Goal: Transaction & Acquisition: Purchase product/service

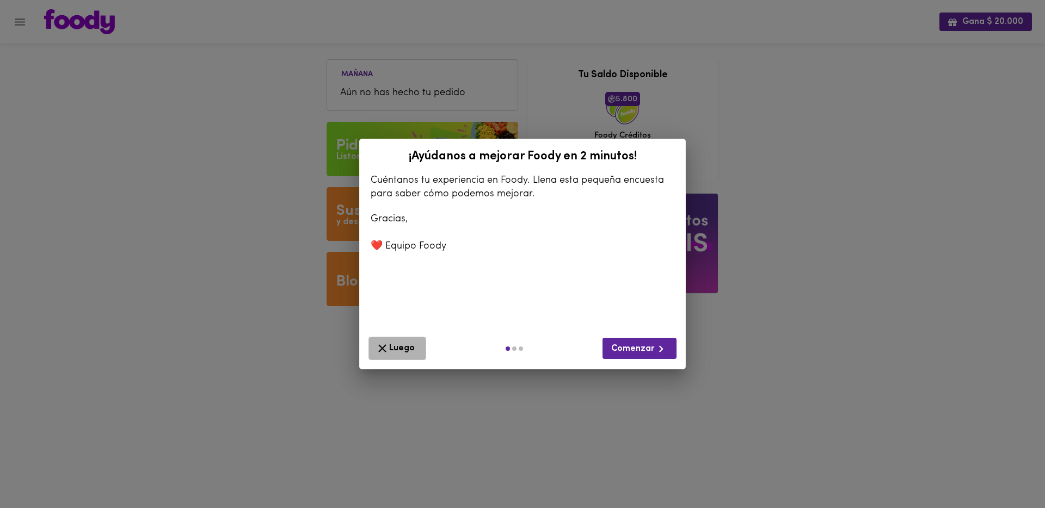
click at [414, 351] on span "Luego" at bounding box center [398, 349] width 44 height 14
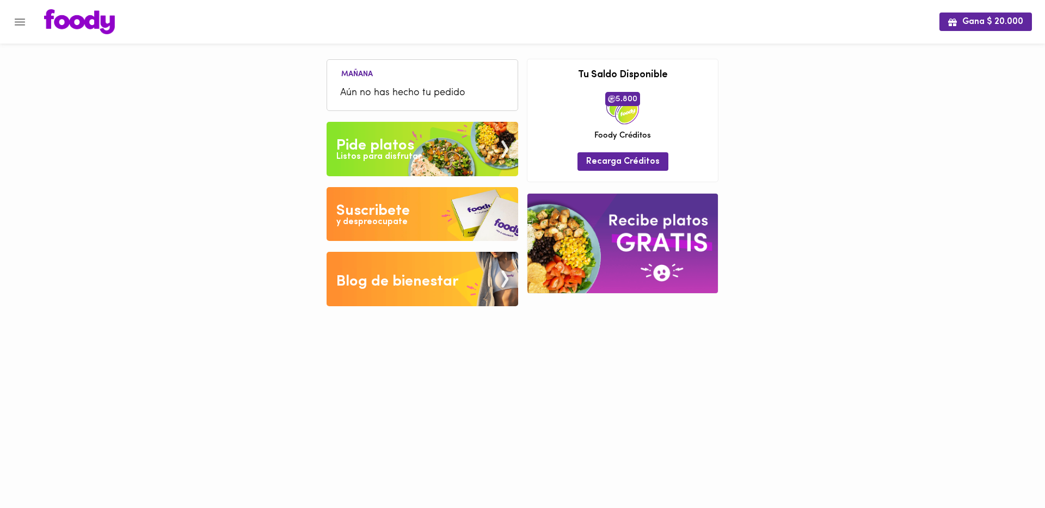
click at [16, 23] on icon "Menu" at bounding box center [20, 22] width 14 height 14
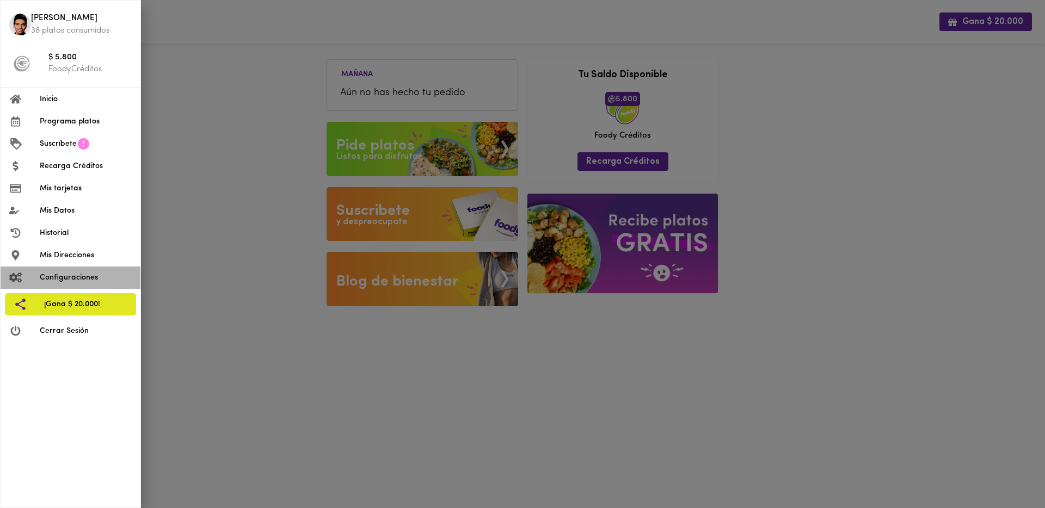
click at [75, 286] on li "Configuraciones" at bounding box center [71, 278] width 140 height 22
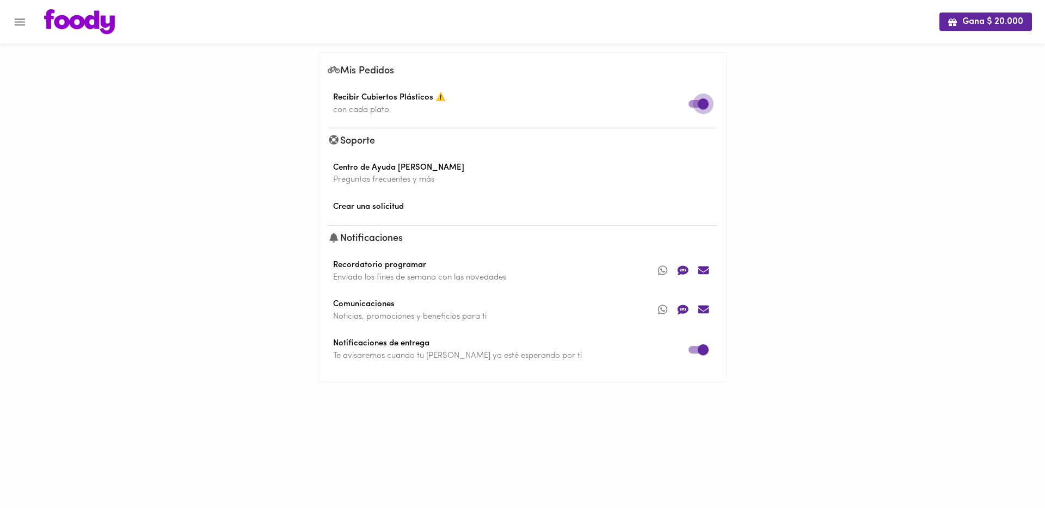
click at [692, 103] on input "checkbox" at bounding box center [703, 104] width 62 height 21
checkbox input "false"
click at [784, 183] on div "Gana $ 20.000 Mis Pedidos Recibir Cubiertos Plásticos 🌱 con cada plato Soporte …" at bounding box center [522, 207] width 1045 height 415
click at [18, 29] on button "Menu" at bounding box center [20, 22] width 27 height 27
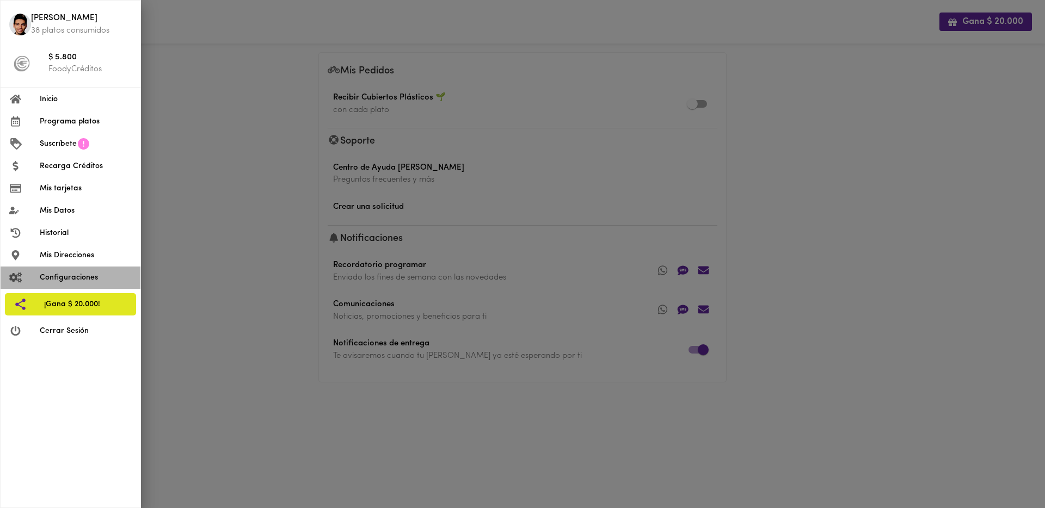
click at [76, 284] on li "Configuraciones" at bounding box center [71, 278] width 140 height 22
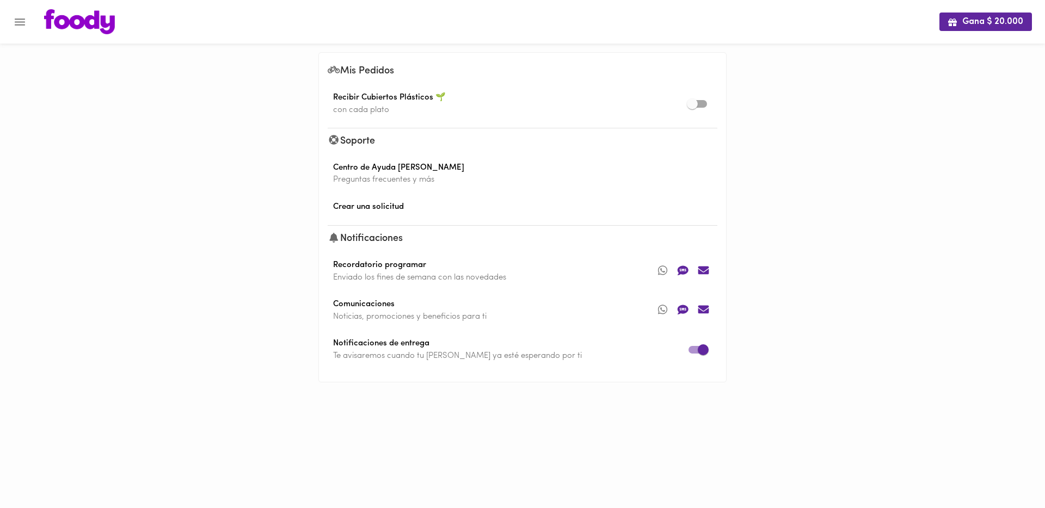
click at [24, 24] on icon "Menu" at bounding box center [20, 22] width 14 height 14
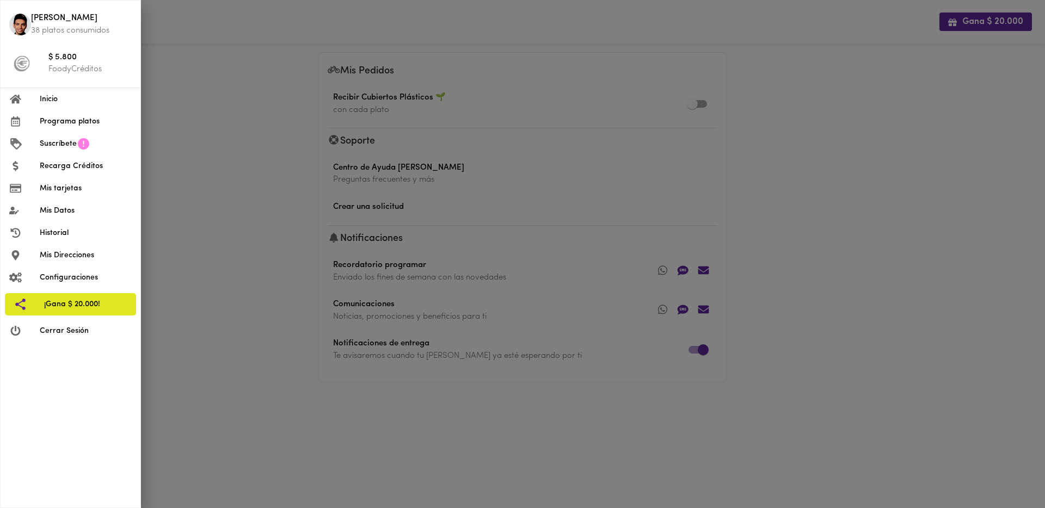
click at [65, 216] on span "Mis Datos" at bounding box center [86, 210] width 92 height 11
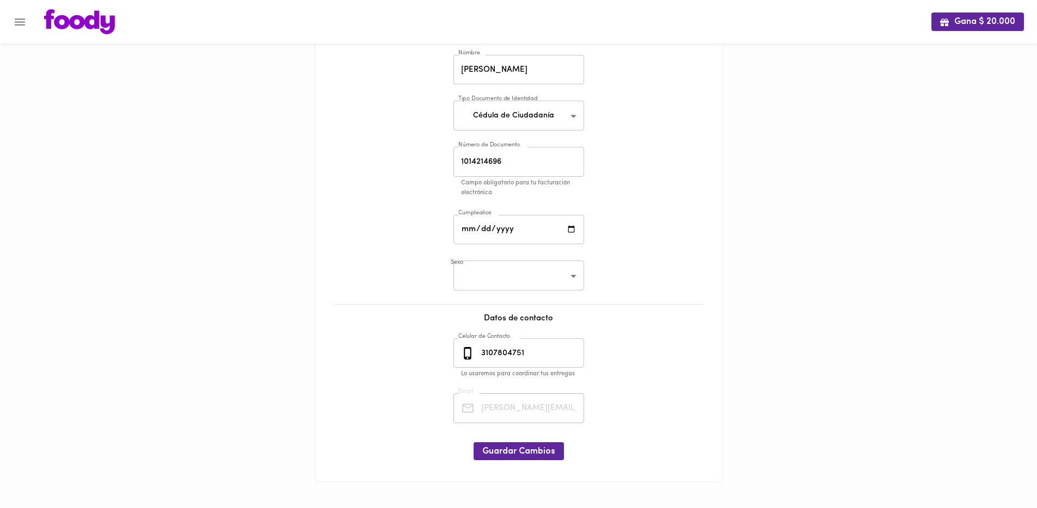
scroll to position [72, 0]
click at [573, 228] on input "date" at bounding box center [518, 229] width 131 height 30
type input "1990-08-18"
click at [570, 279] on body "Gana $ 20.000 Mis Datos Datos Personales Nombre Fernando Cañas Nombre Tipo Docu…" at bounding box center [518, 218] width 1037 height 581
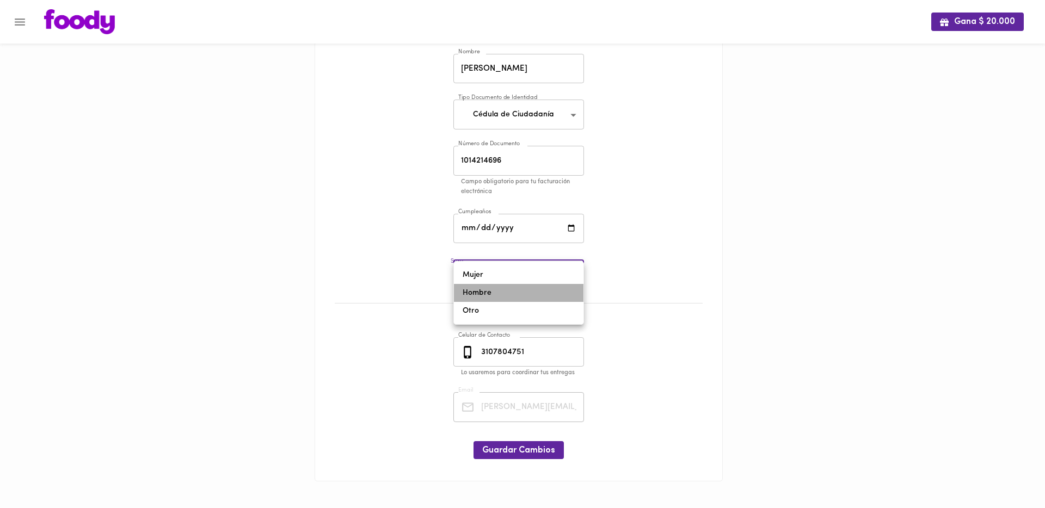
click at [543, 293] on li "Hombre" at bounding box center [519, 293] width 130 height 18
type input "male"
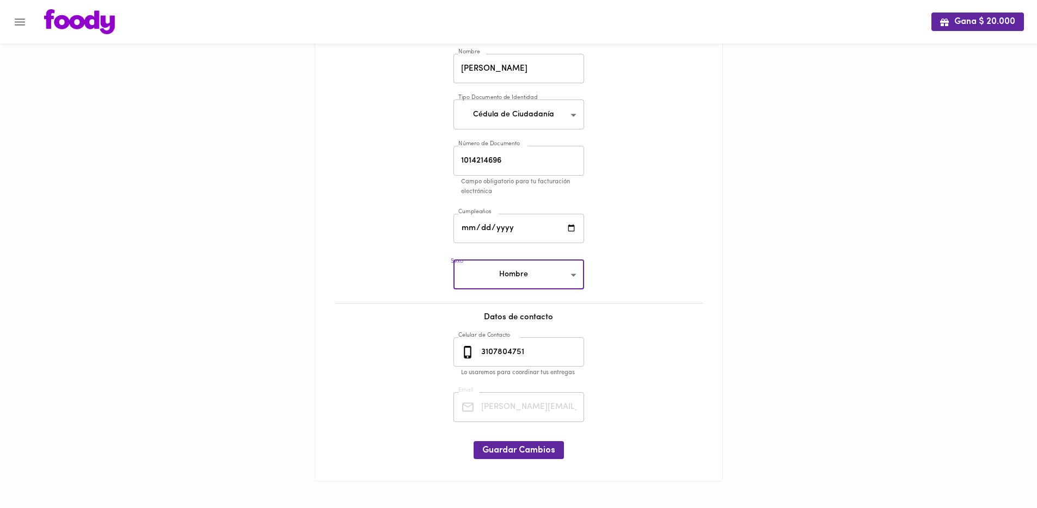
click at [661, 302] on div "Mis Datos Datos Personales Nombre Fernando Cañas Nombre Tipo Documento de Ident…" at bounding box center [518, 236] width 385 height 469
click at [540, 453] on span "Guardar Cambios" at bounding box center [518, 451] width 73 height 10
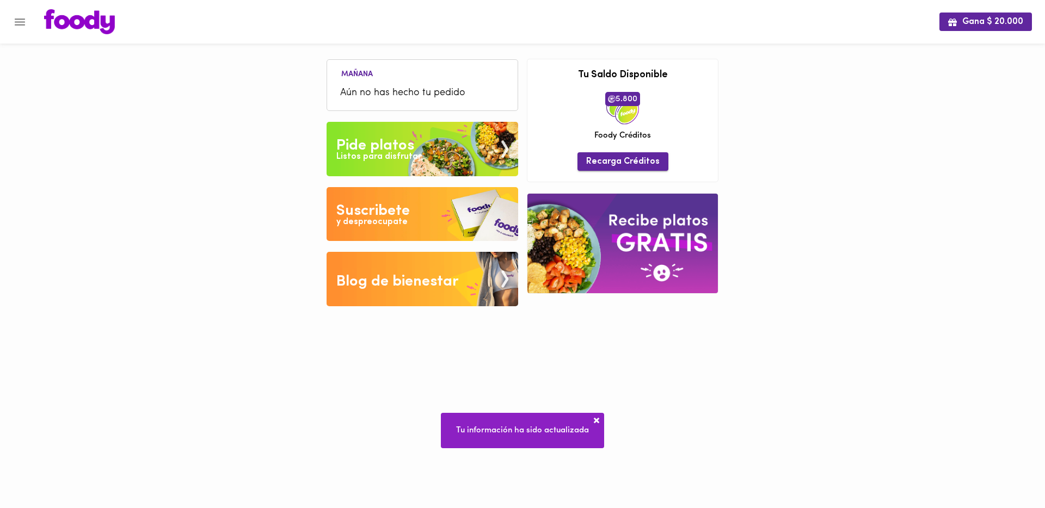
click at [616, 159] on span "Recarga Créditos" at bounding box center [622, 162] width 73 height 10
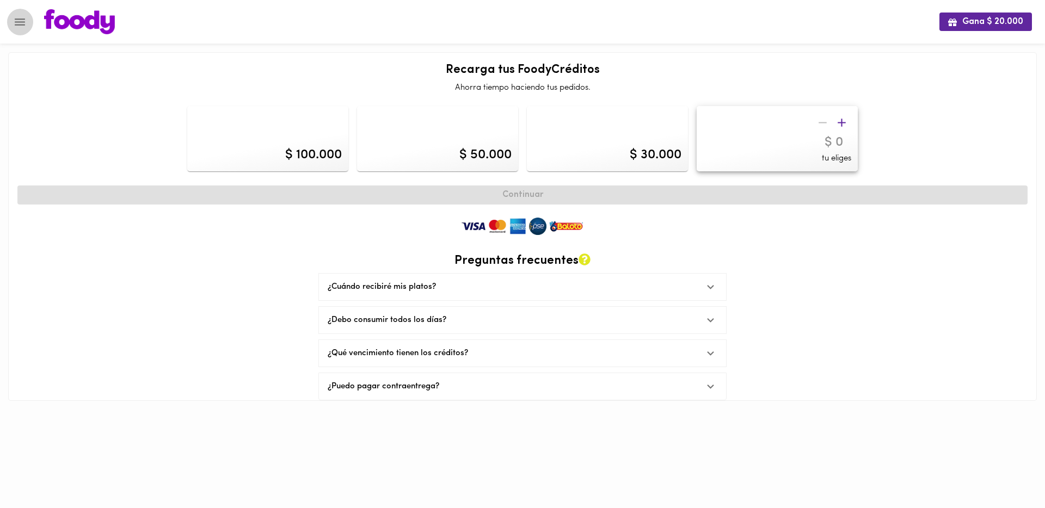
click at [15, 24] on icon "Menu" at bounding box center [20, 22] width 10 height 7
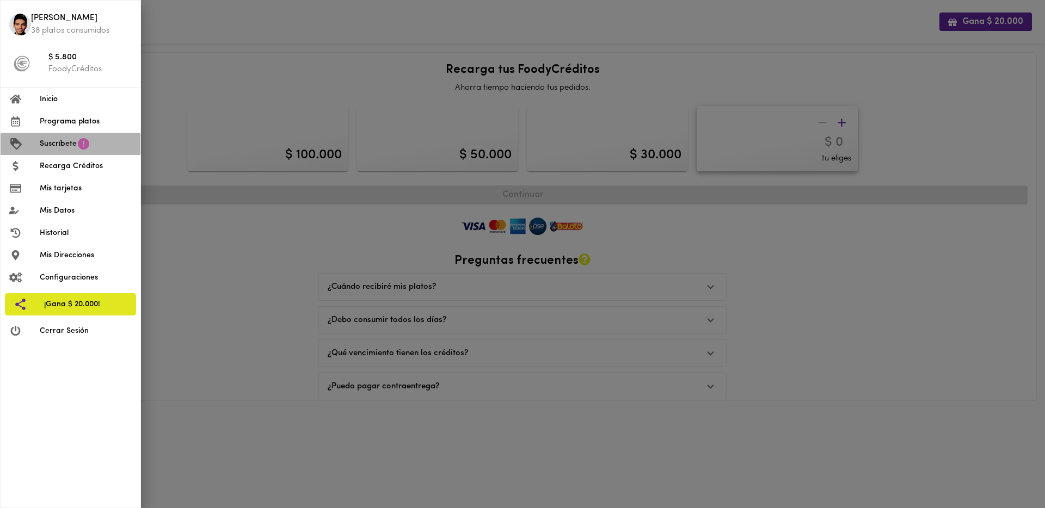
click at [78, 150] on icon at bounding box center [84, 144] width 14 height 14
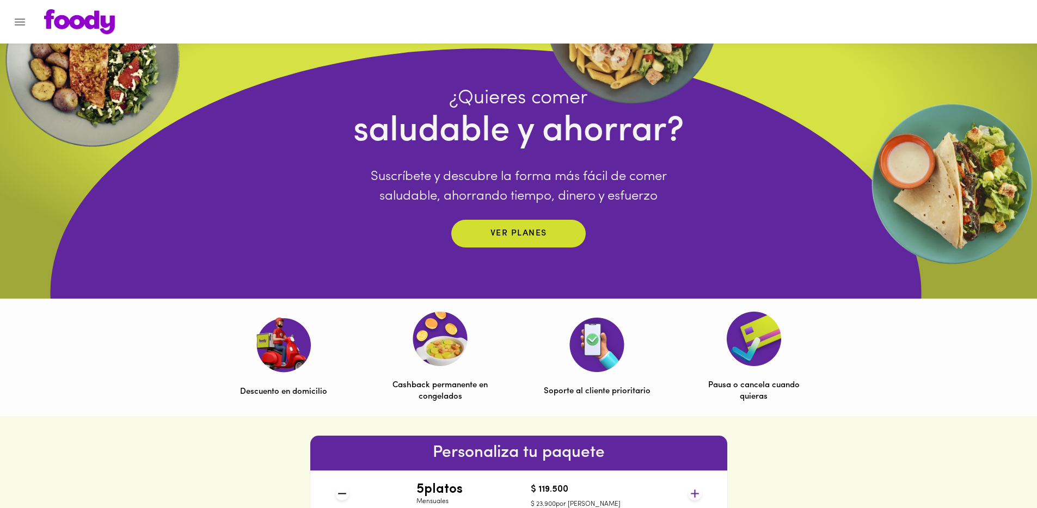
scroll to position [81, 0]
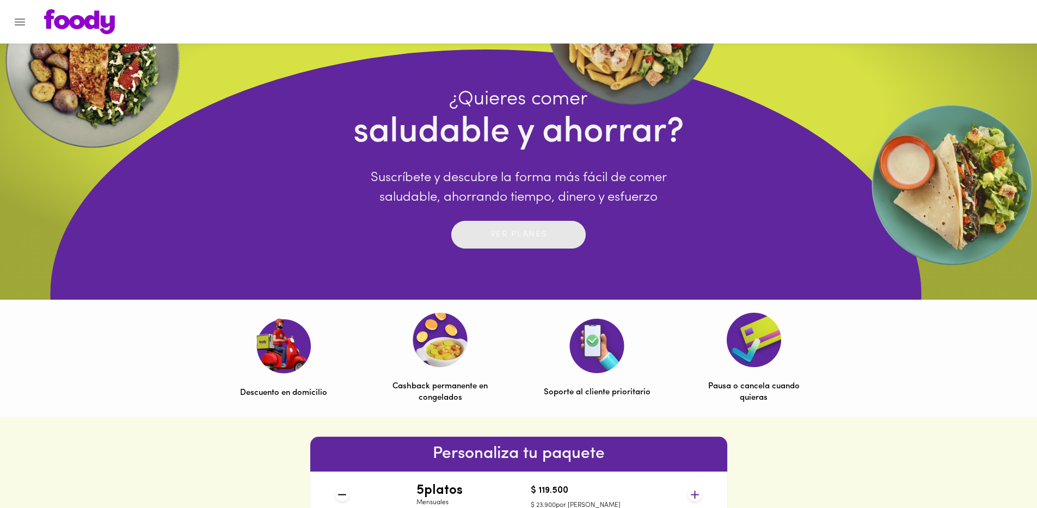
click at [529, 241] on p "Ver planes" at bounding box center [518, 235] width 57 height 13
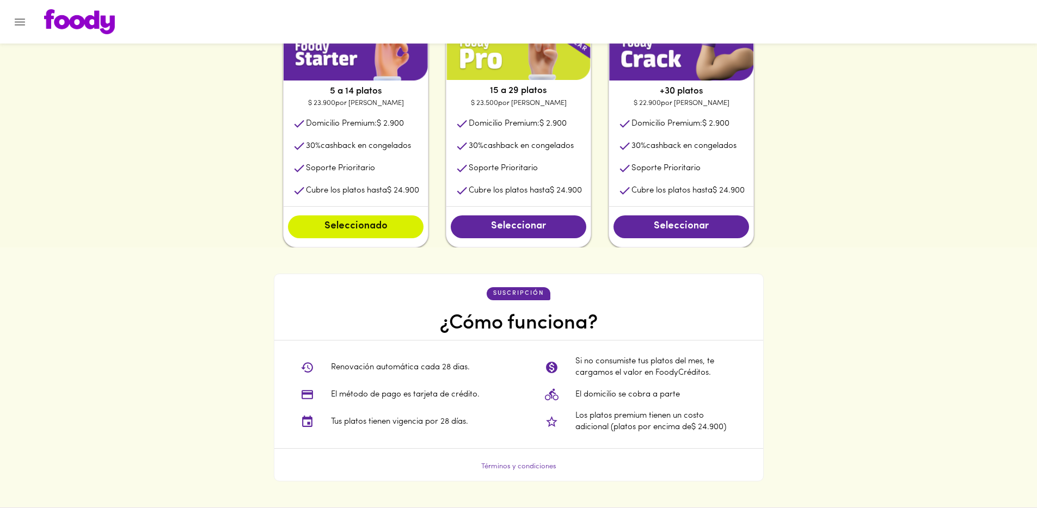
scroll to position [627, 0]
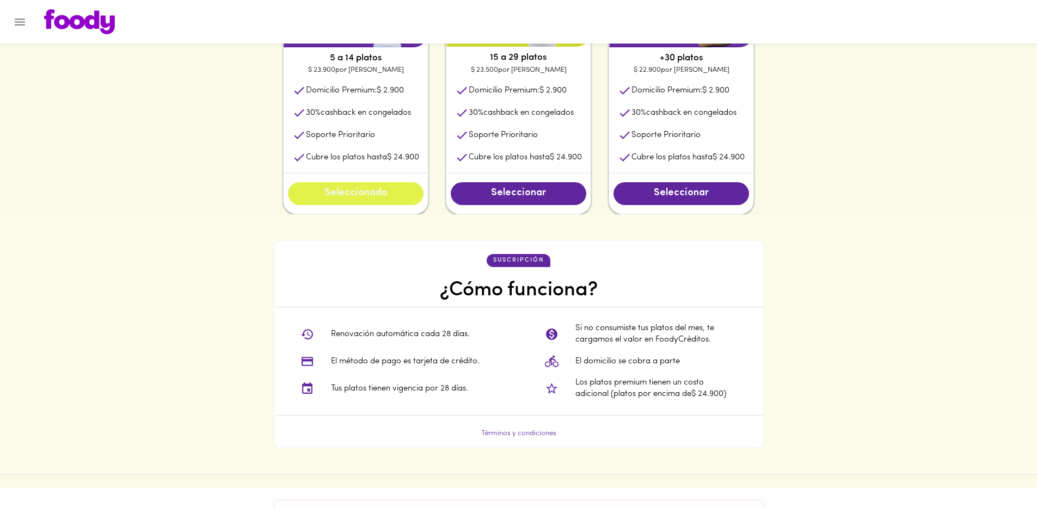
click at [382, 195] on span "Seleccionado" at bounding box center [356, 194] width 114 height 12
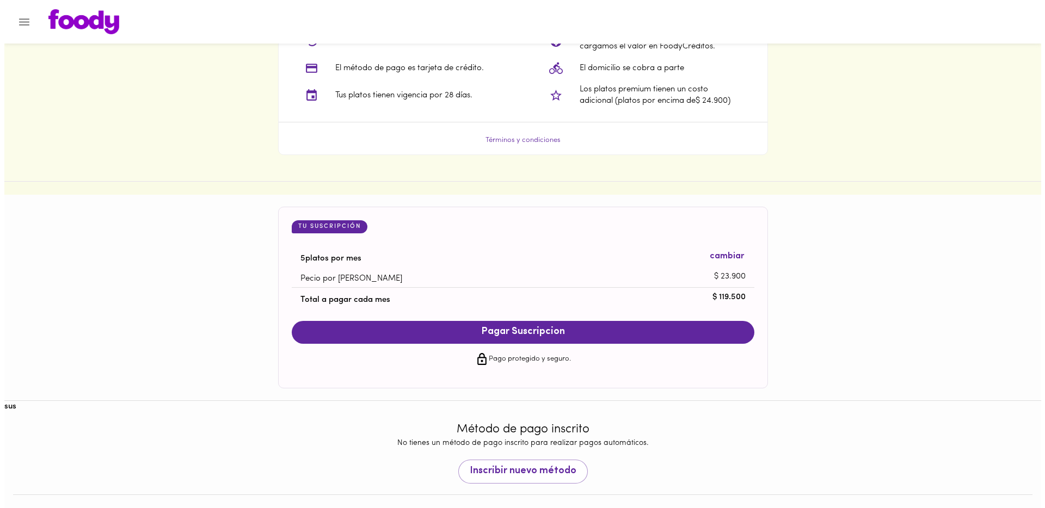
scroll to position [928, 0]
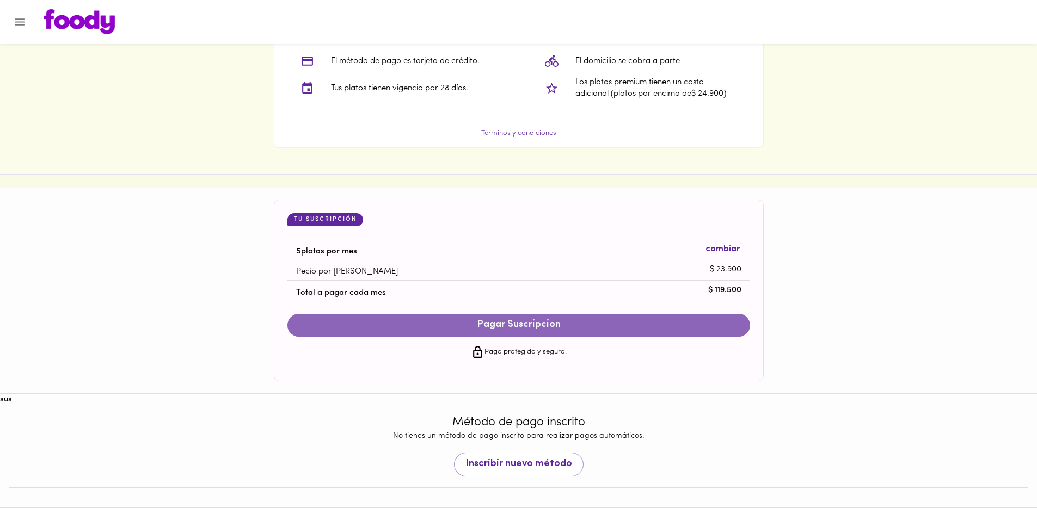
click at [514, 326] on span "Pagar Suscripcion" at bounding box center [518, 326] width 441 height 12
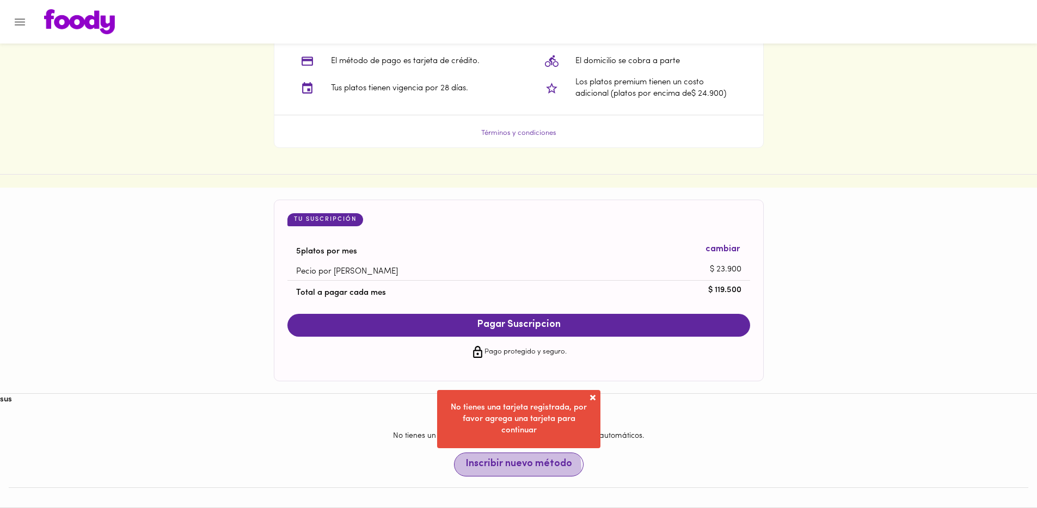
click at [518, 468] on span "Inscribir nuevo método" at bounding box center [518, 465] width 107 height 12
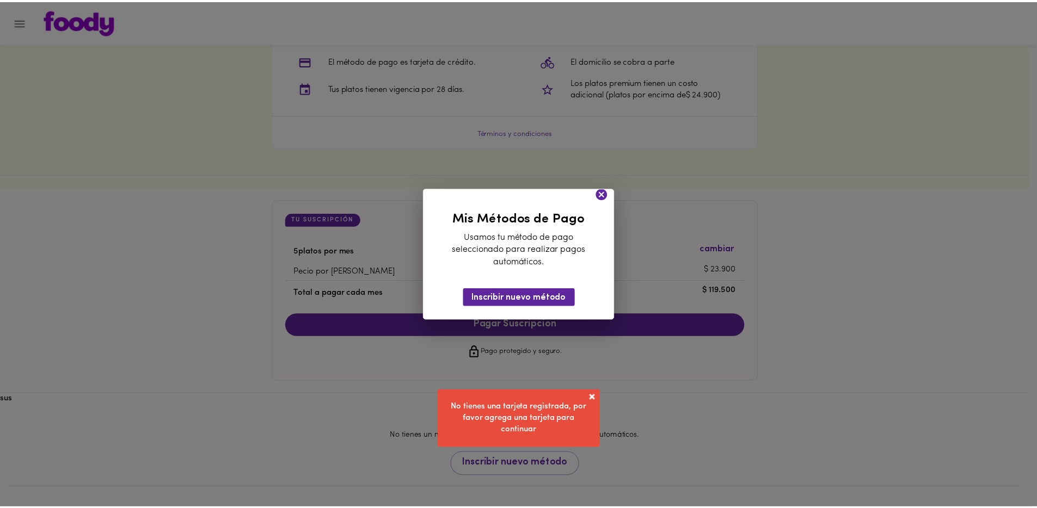
scroll to position [900, 0]
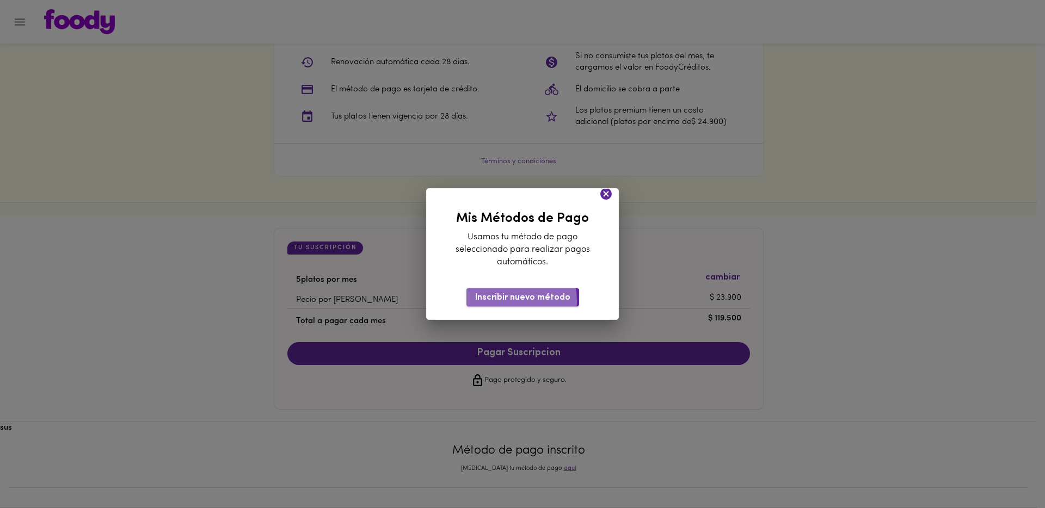
click at [515, 301] on span "Inscribir nuevo método" at bounding box center [522, 298] width 95 height 10
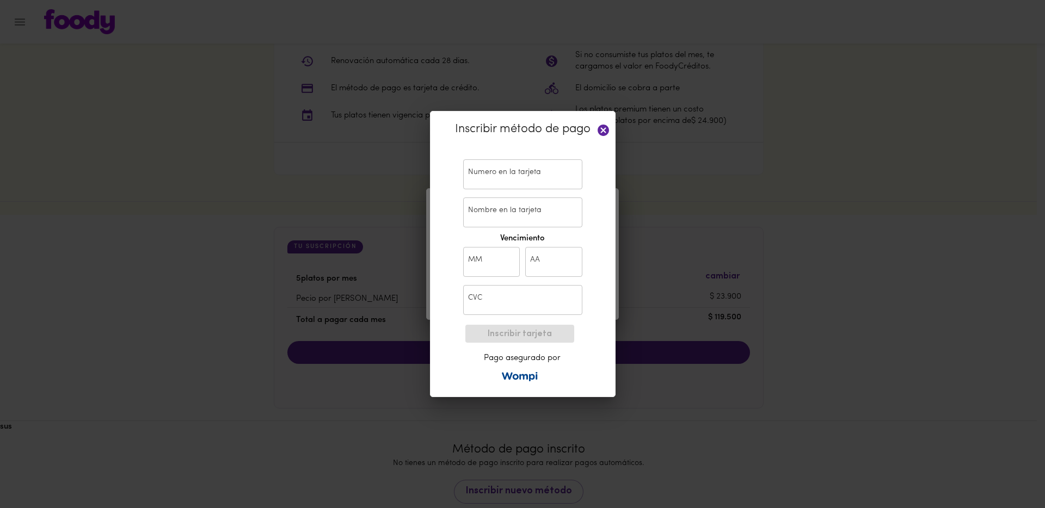
click at [523, 181] on input "text" at bounding box center [522, 174] width 119 height 30
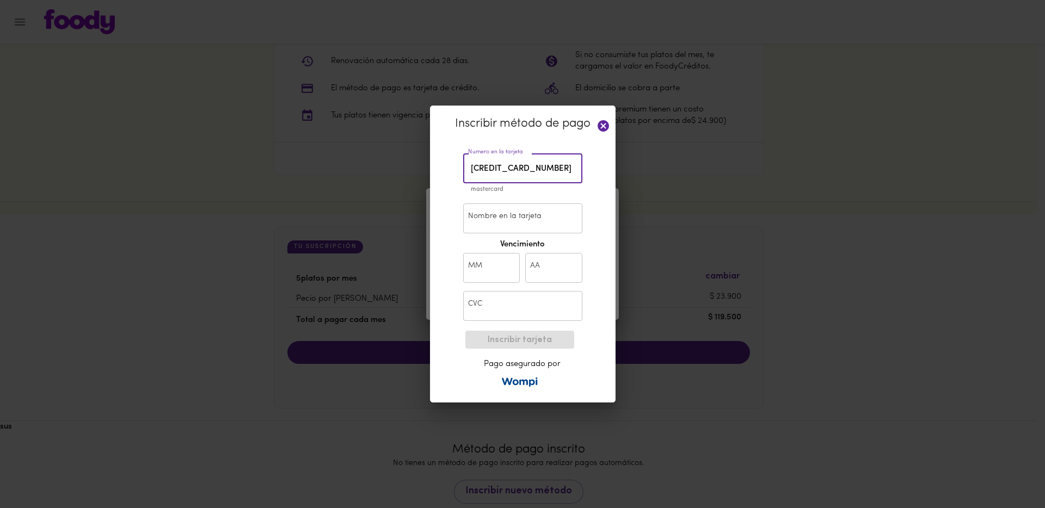
type input "5558 2539 4270 1871"
click at [498, 212] on input "Nombre en la tarjeta" at bounding box center [522, 219] width 119 height 30
type input "[PERSON_NAME]"
type input "04"
type input "30"
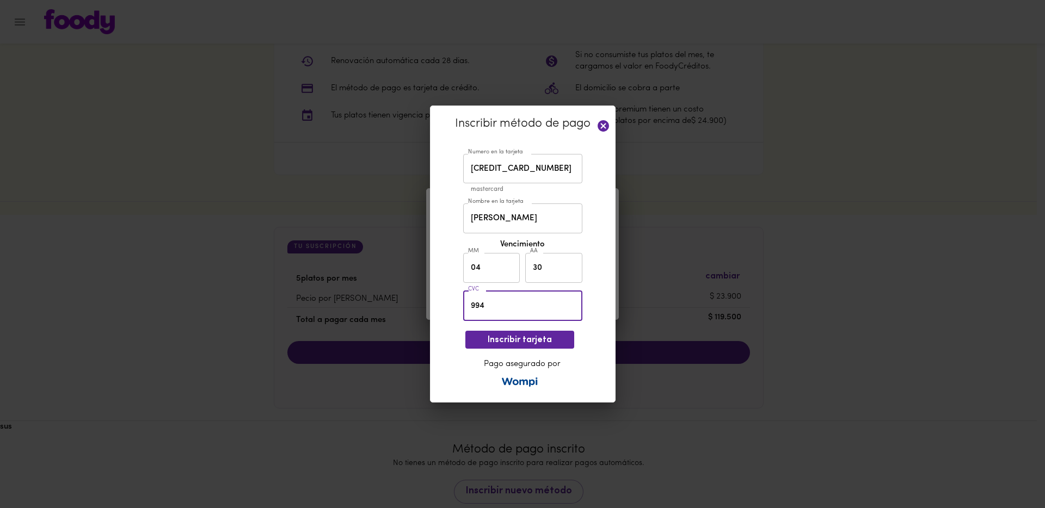
type input "994"
click at [594, 329] on div "Inscribir método de pago Numero en la tarjeta 5558 2539 4270 1871 Numero en la …" at bounding box center [523, 255] width 186 height 298
click at [545, 340] on span "Inscribir tarjeta" at bounding box center [519, 340] width 91 height 10
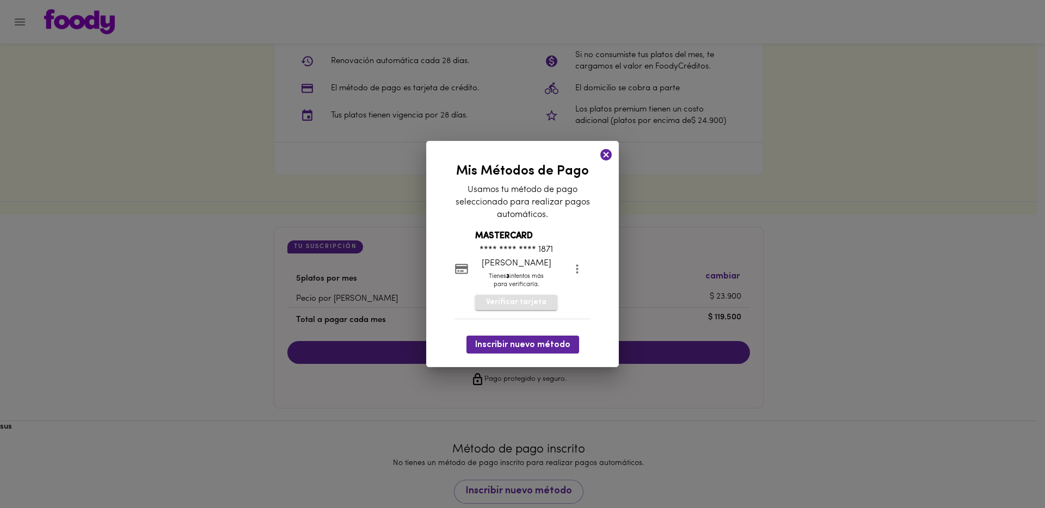
click at [539, 305] on span "Verificar tarjeta" at bounding box center [516, 302] width 60 height 11
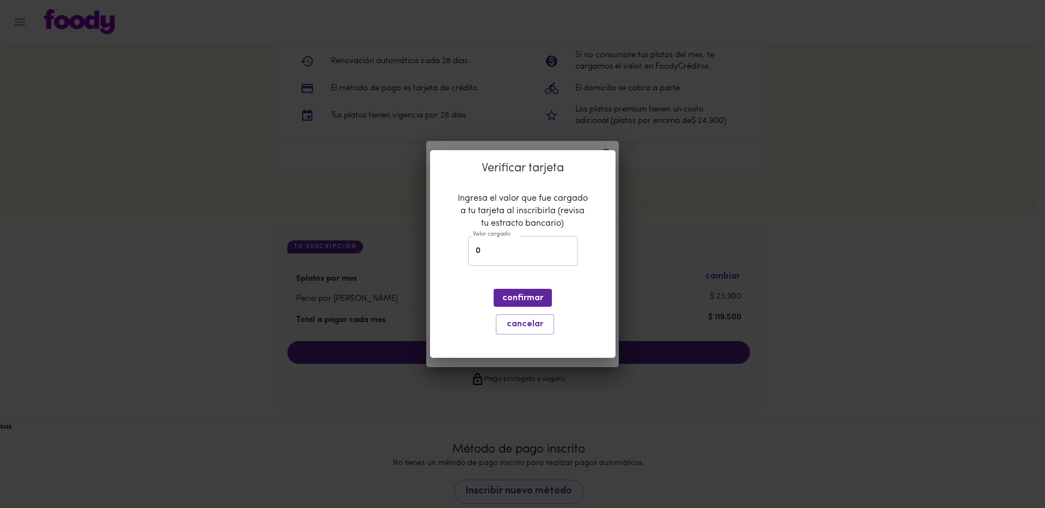
click at [541, 255] on input "0" at bounding box center [522, 251] width 109 height 30
type input "2335"
click at [530, 299] on span "confirmar" at bounding box center [522, 298] width 41 height 10
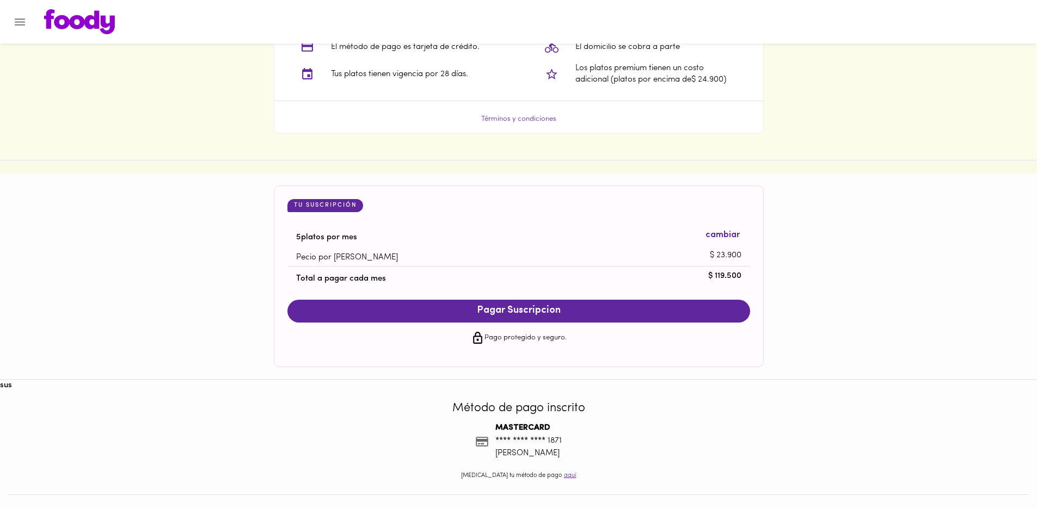
scroll to position [949, 0]
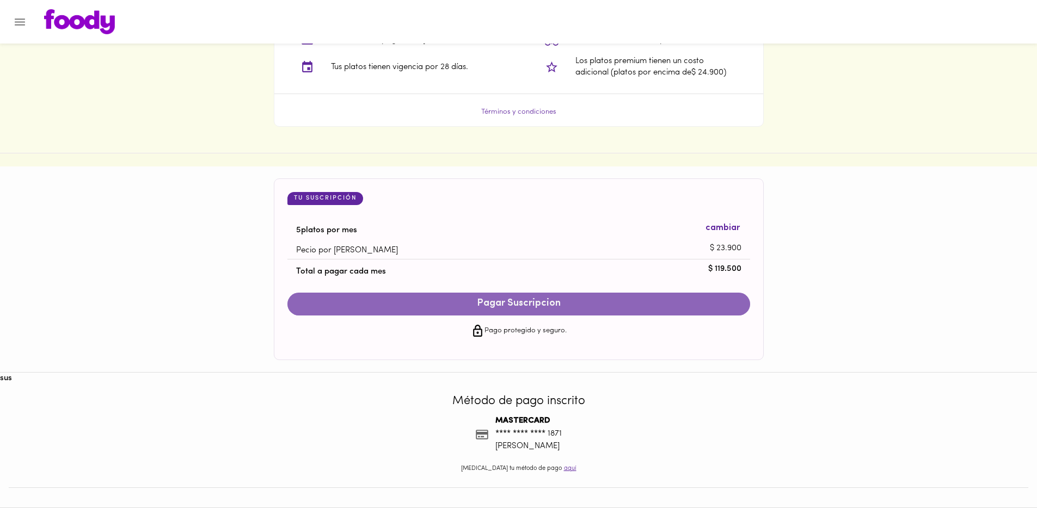
click at [556, 300] on span "Pagar Suscripcion" at bounding box center [518, 304] width 441 height 12
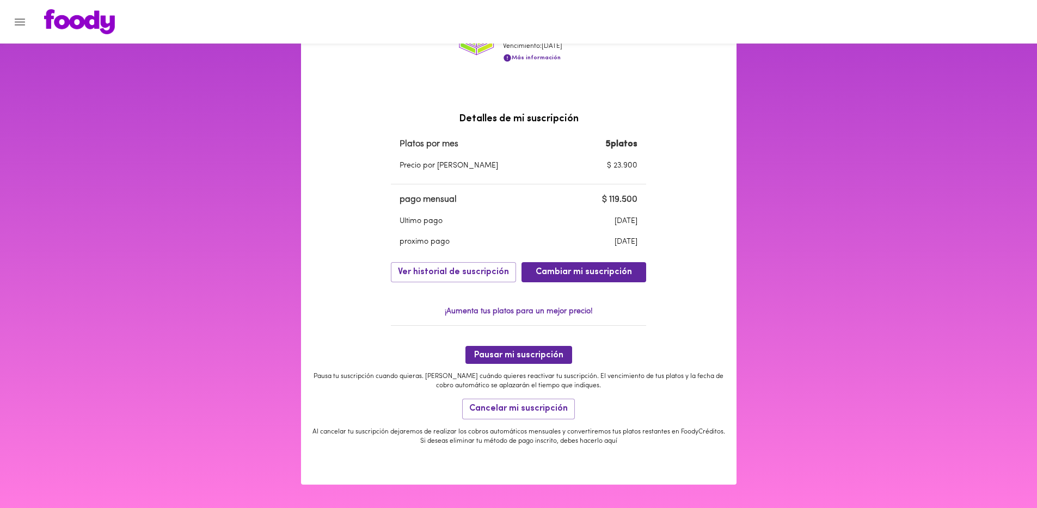
scroll to position [249, 0]
click at [581, 280] on button "Cambiar mi suscripción" at bounding box center [583, 272] width 125 height 20
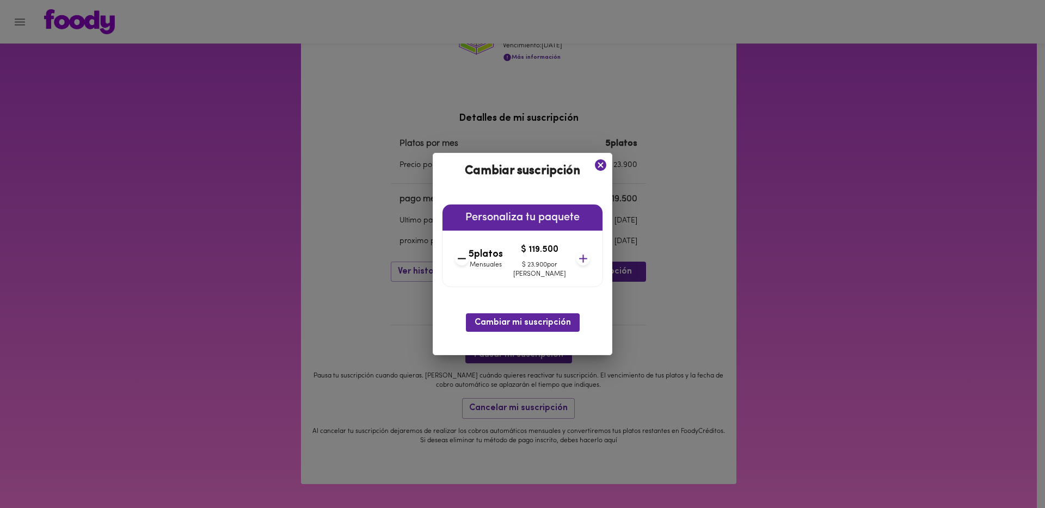
click at [594, 163] on icon at bounding box center [601, 165] width 14 height 14
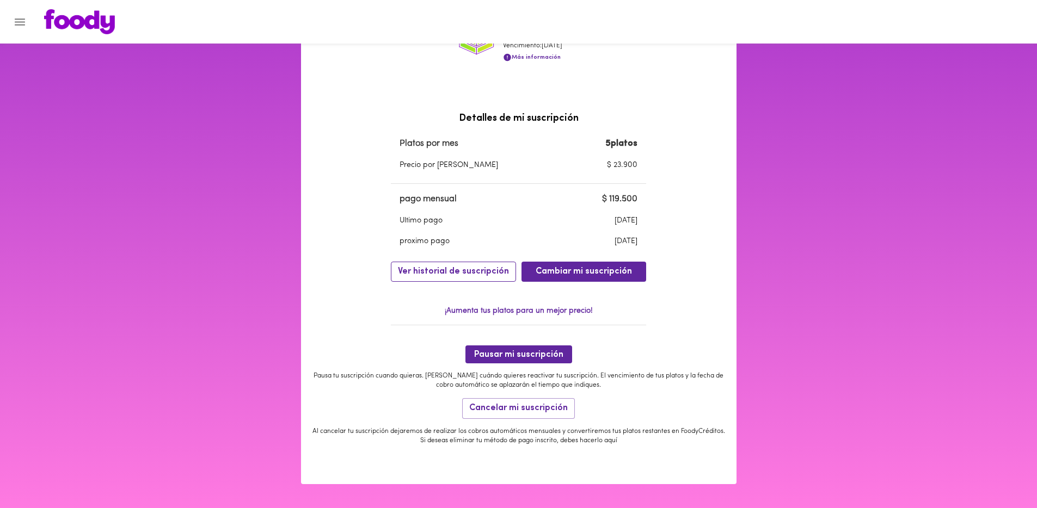
click at [441, 268] on span "Ver historial de suscripción" at bounding box center [453, 272] width 111 height 10
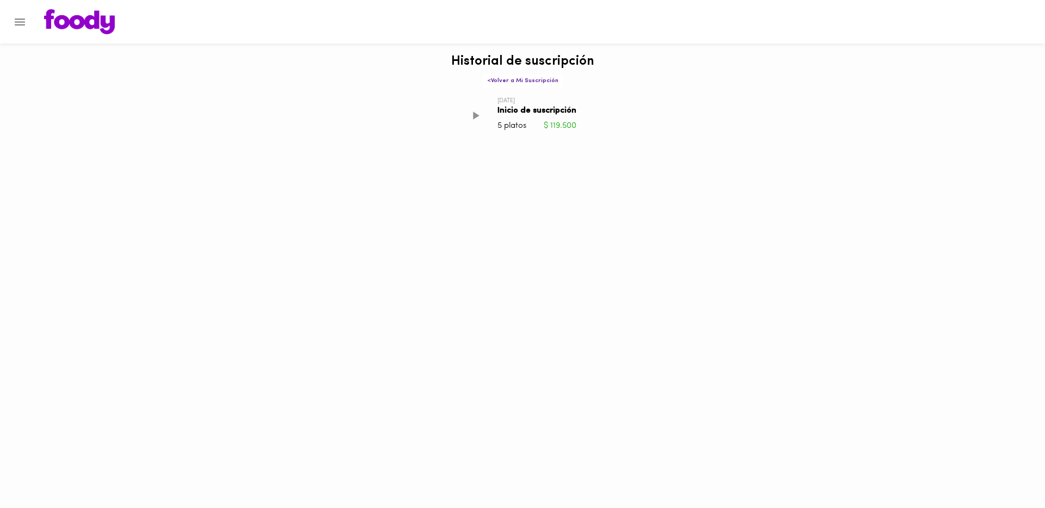
click at [14, 22] on icon "Menu" at bounding box center [20, 22] width 14 height 14
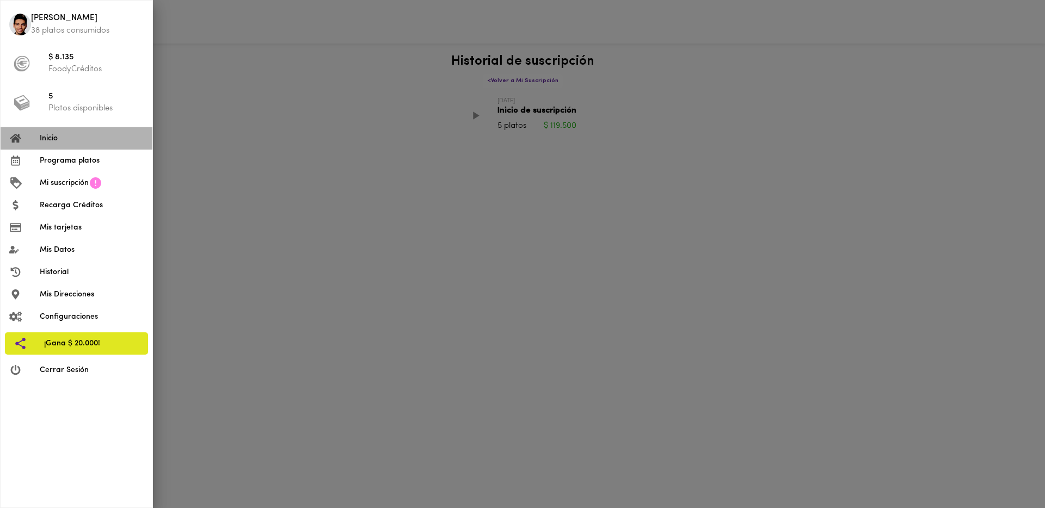
click at [77, 146] on li "Inicio" at bounding box center [77, 138] width 152 height 22
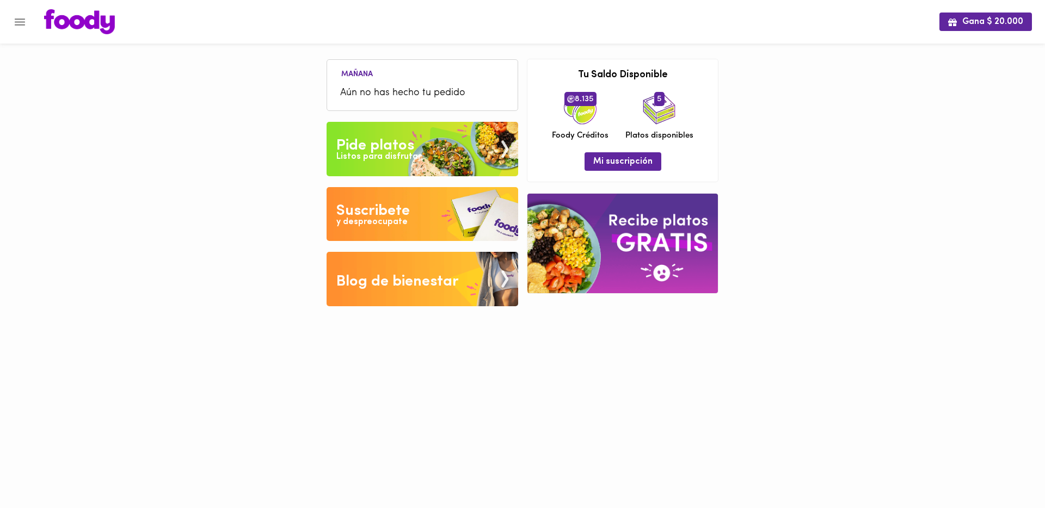
click at [429, 157] on img at bounding box center [423, 149] width 192 height 54
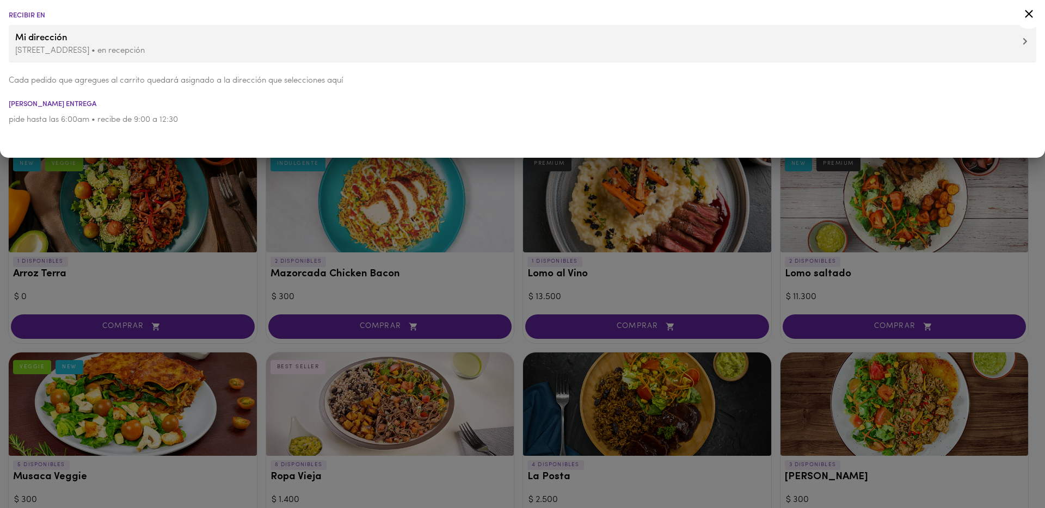
click at [116, 44] on span "Mi dirección" at bounding box center [522, 38] width 1015 height 14
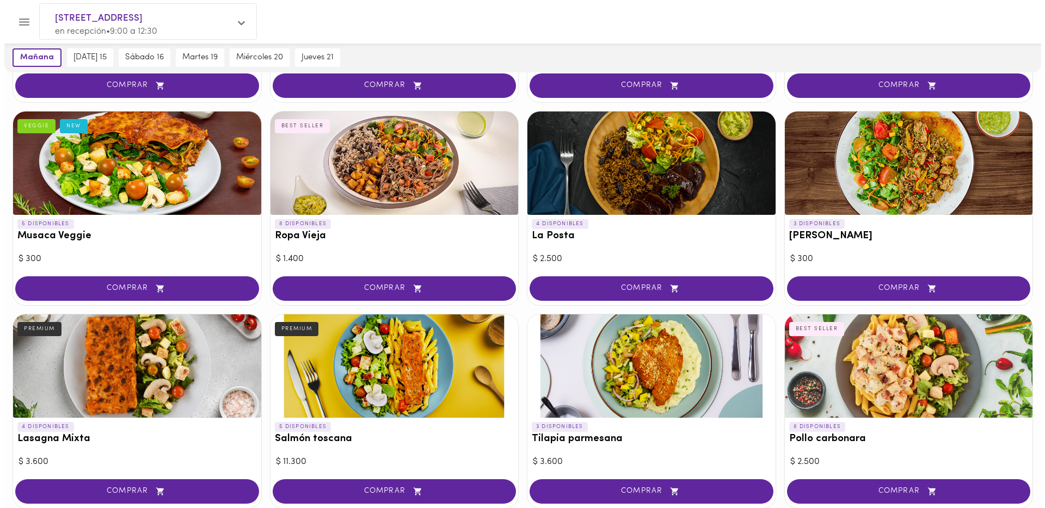
scroll to position [223, 0]
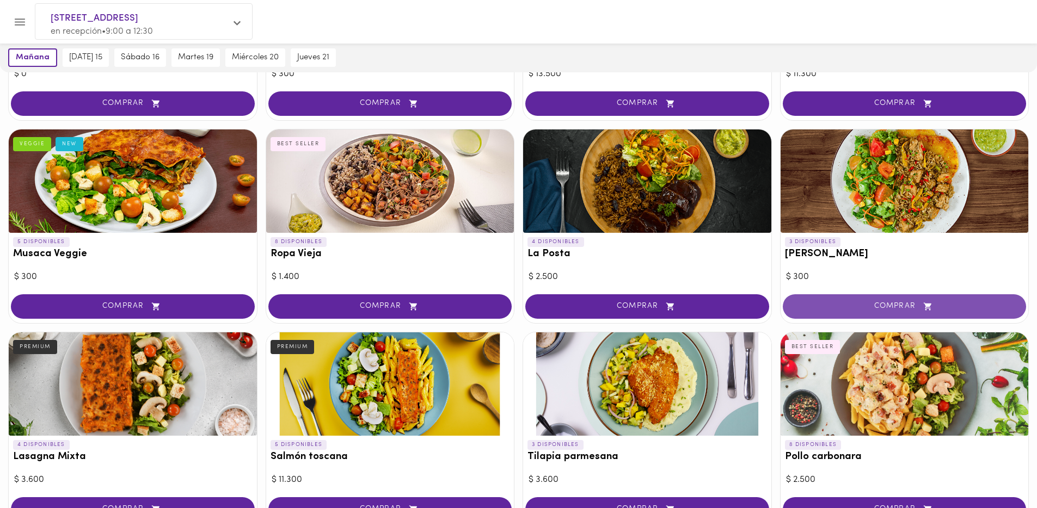
click at [883, 303] on span "COMPRAR" at bounding box center [904, 306] width 217 height 9
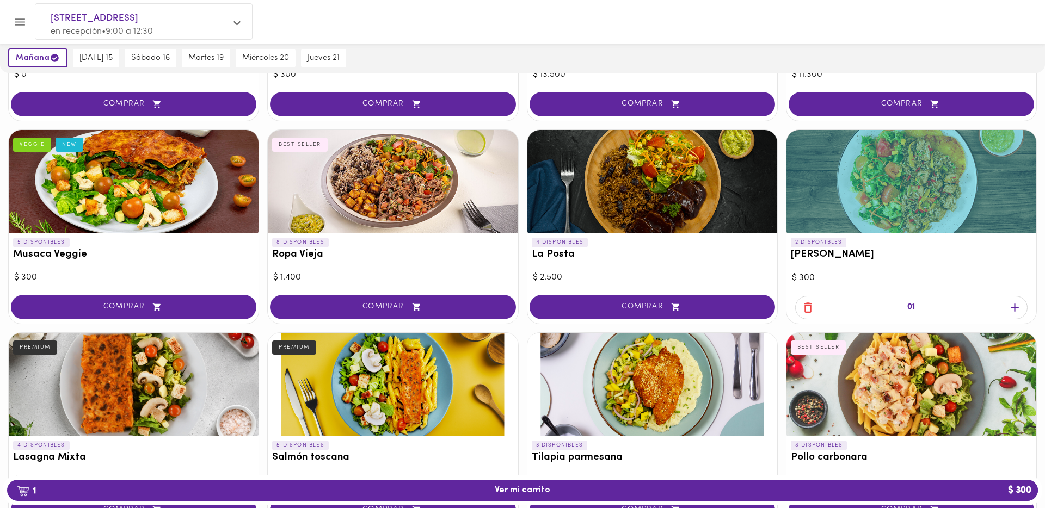
scroll to position [224, 0]
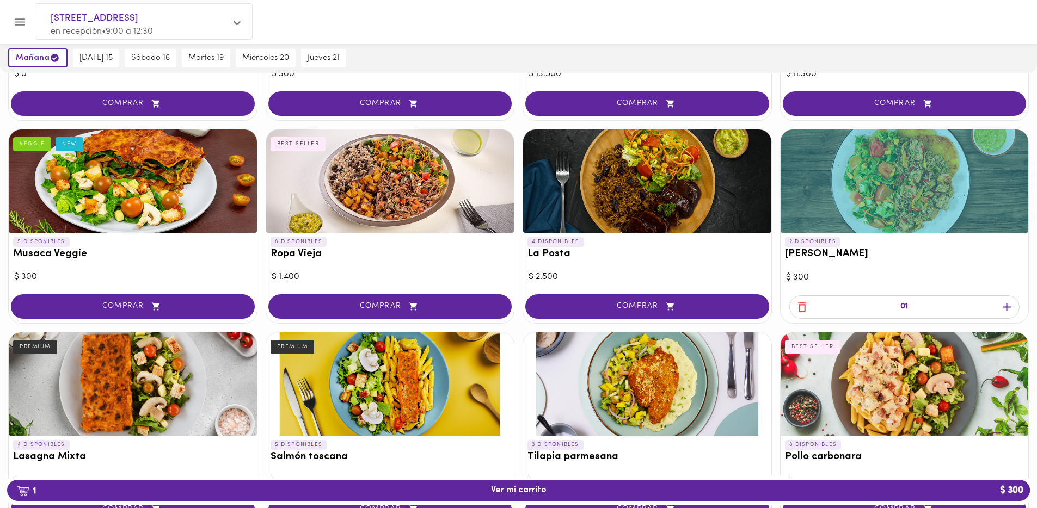
click at [1008, 305] on icon "button" at bounding box center [1007, 307] width 14 height 14
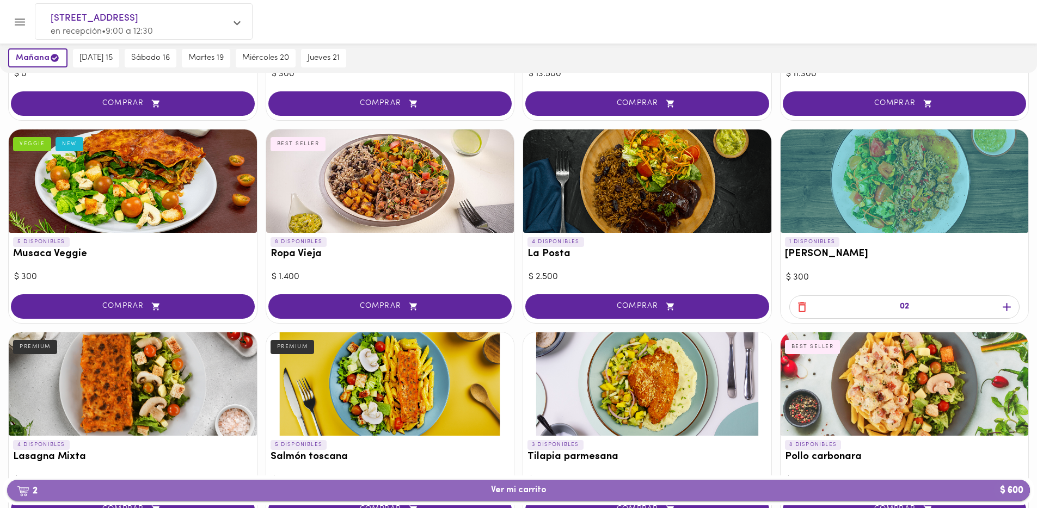
click at [560, 486] on span "2 Ver mi carrito $ 600" at bounding box center [518, 491] width 1005 height 10
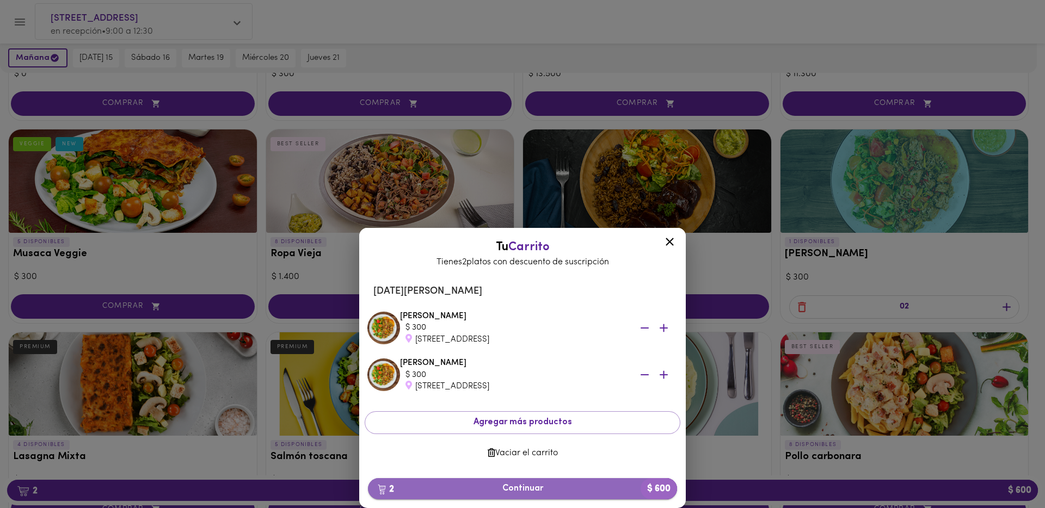
click at [580, 493] on span "2 Continuar $ 600" at bounding box center [523, 489] width 292 height 10
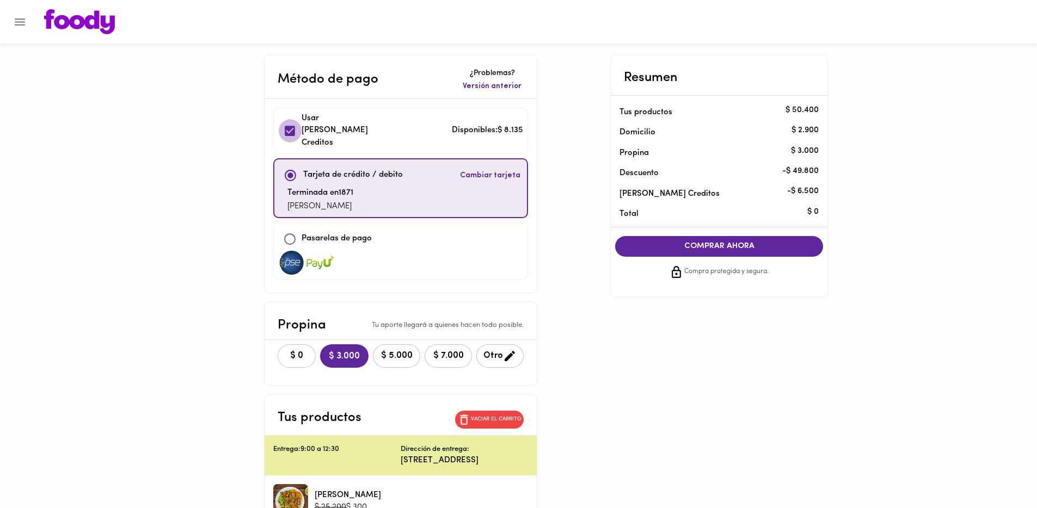
click at [293, 121] on input "checkbox" at bounding box center [289, 130] width 23 height 23
checkbox input "true"
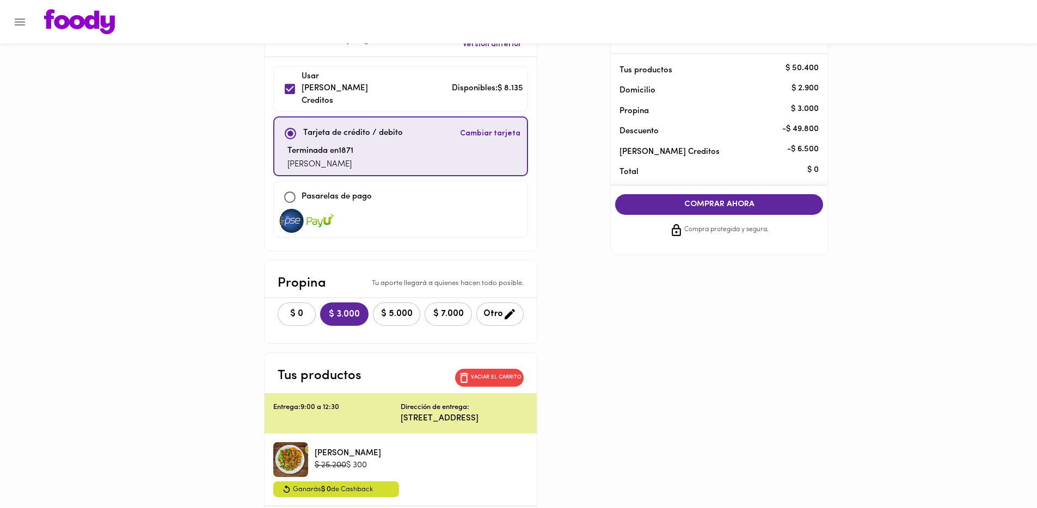
scroll to position [42, 0]
click at [756, 281] on div "Método de pago ¿Problemas? Versión anterior Usar [PERSON_NAME] Creditos Disponi…" at bounding box center [518, 303] width 637 height 581
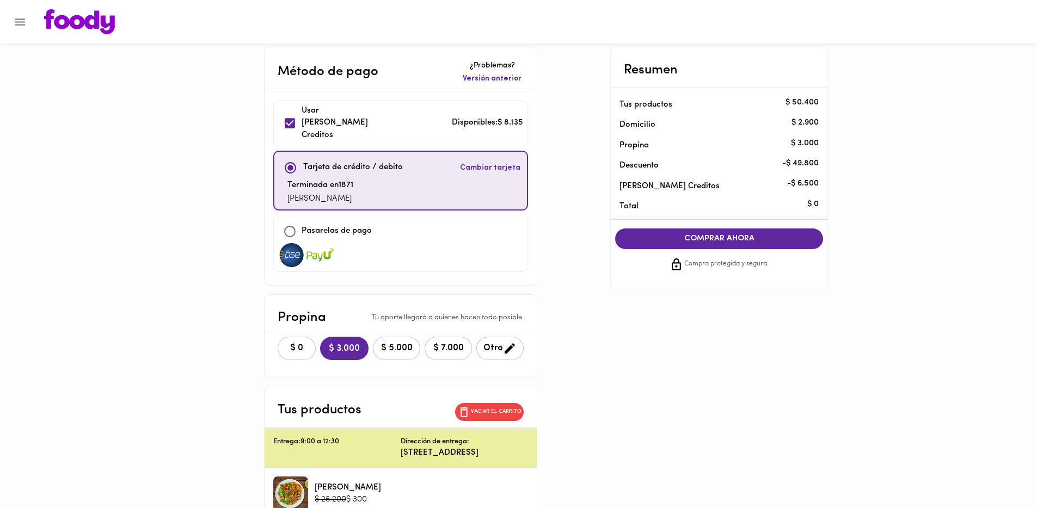
scroll to position [5, 0]
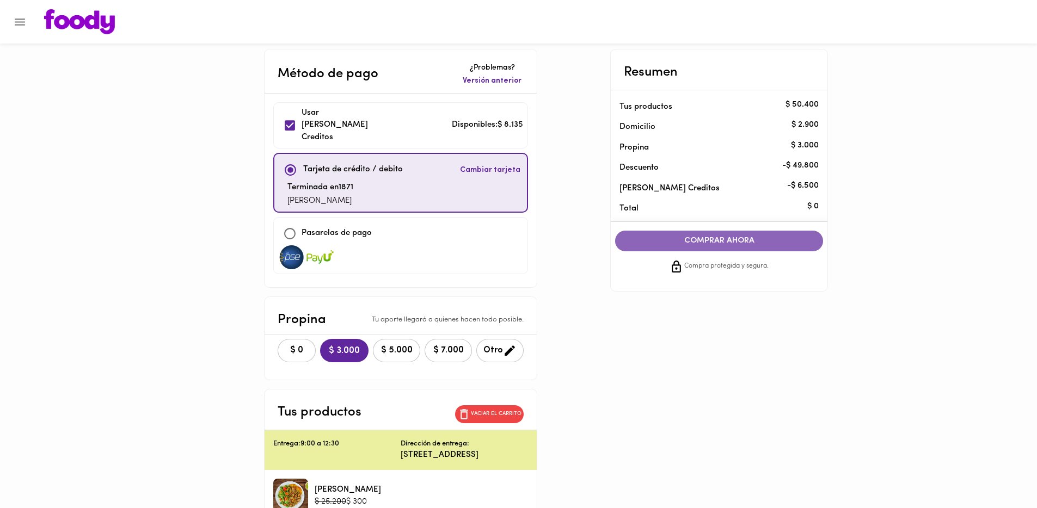
click at [713, 235] on button "COMPRAR AHORA" at bounding box center [719, 241] width 208 height 21
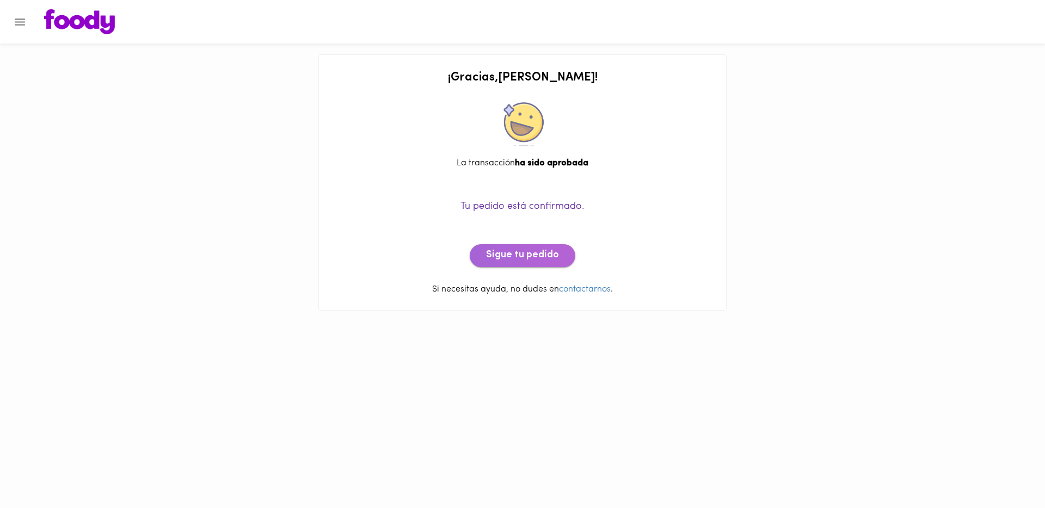
click at [537, 250] on span "Sigue tu pedido" at bounding box center [522, 256] width 73 height 12
